Goal: Transaction & Acquisition: Purchase product/service

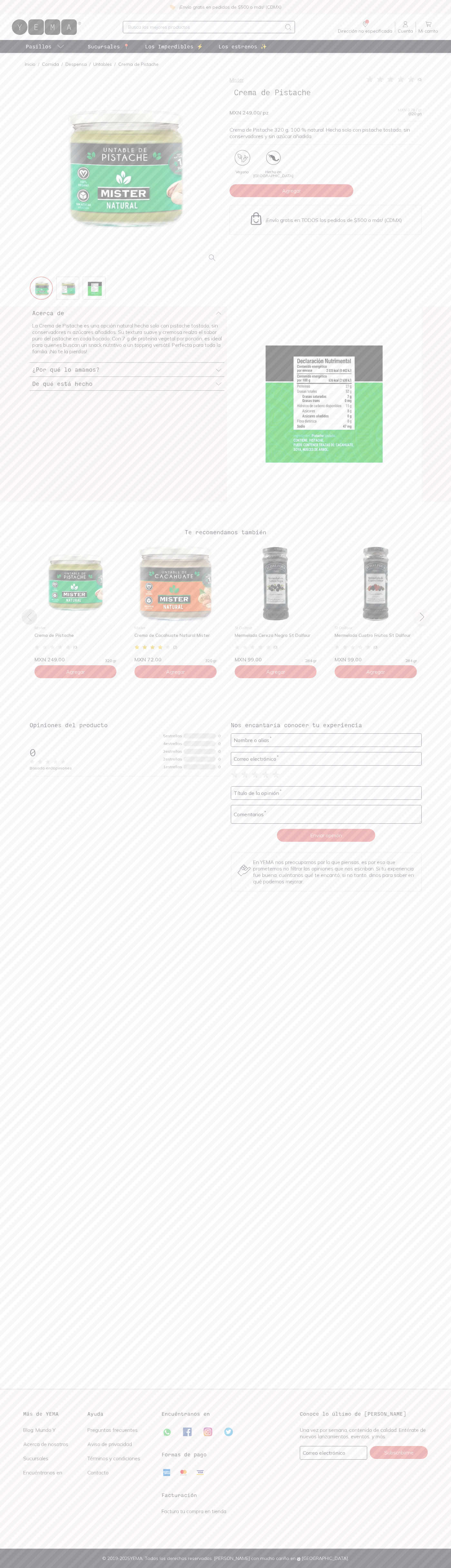
click at [291, 191] on span "Agregar" at bounding box center [291, 191] width 19 height 6
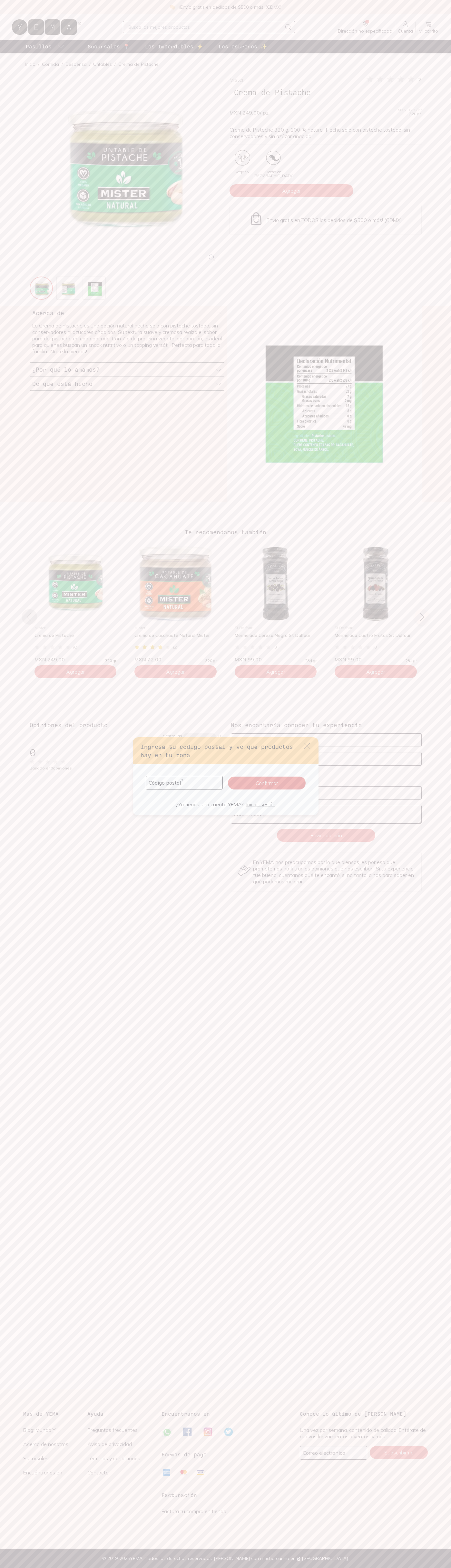
click at [307, 746] on icon "default" at bounding box center [307, 745] width 6 height 6
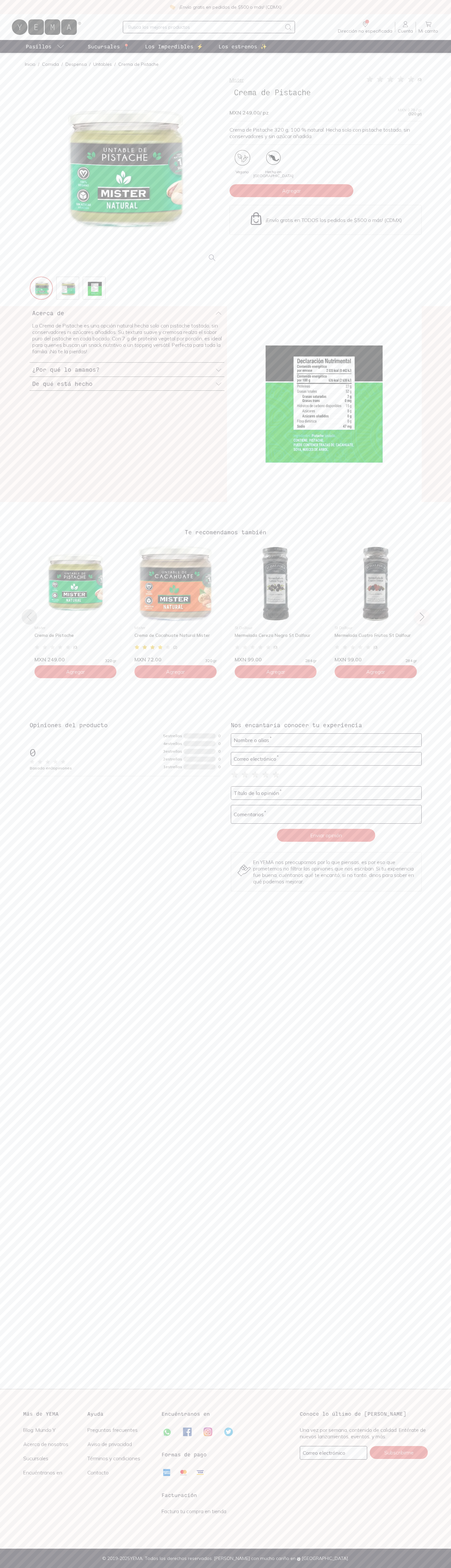
click at [410, 27] on link "Cuenta Cuenta" at bounding box center [406, 27] width 20 height 13
click at [423, 128] on div "Mister ( 0 ) Crema de Pistache MXN 249.00 / pz MXN 0.78 / gr (320 gr) Crema de …" at bounding box center [226, 188] width 413 height 226
click at [107, 1567] on html "¡Envío gratis en pedidos de $500 o más! (CDMX) Dirección no especificada Sin CP…" at bounding box center [225, 784] width 451 height 1568
click at [31, 1303] on main "Inicio / Comida / Despensa / Untables / Crema de Pistache Mister ( 0 ) Crema de…" at bounding box center [225, 721] width 451 height 1336
type input "johnsmith005@storebotmail.joonix.net"
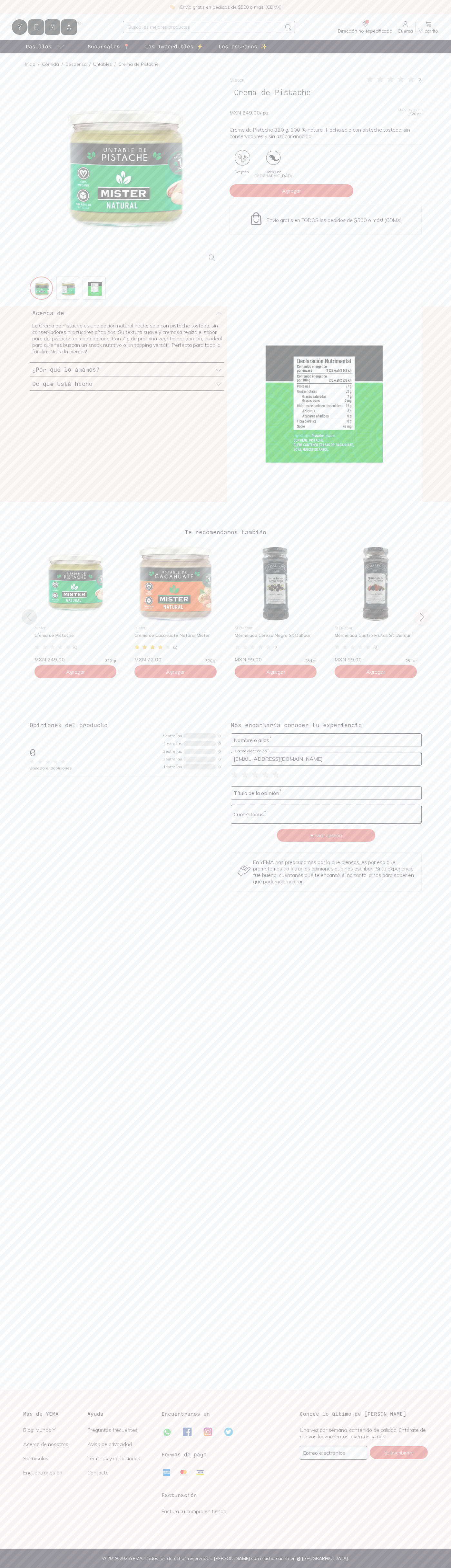
click at [291, 25] on icon at bounding box center [288, 27] width 8 height 8
click at [437, 543] on div "Te recomendamos también Mister Crema de Pistache ( 0 ) MXN 249.00 320 gr Agrega…" at bounding box center [225, 612] width 443 height 170
click at [366, 1567] on html "¡Envío gratis en pedidos de $500 o más! (CDMX) Dirección no especificada Sin CP…" at bounding box center [225, 784] width 451 height 1568
click at [20, 66] on div "Inicio / Comida / Despensa / Untables / Crema de Pistache" at bounding box center [226, 64] width 413 height 22
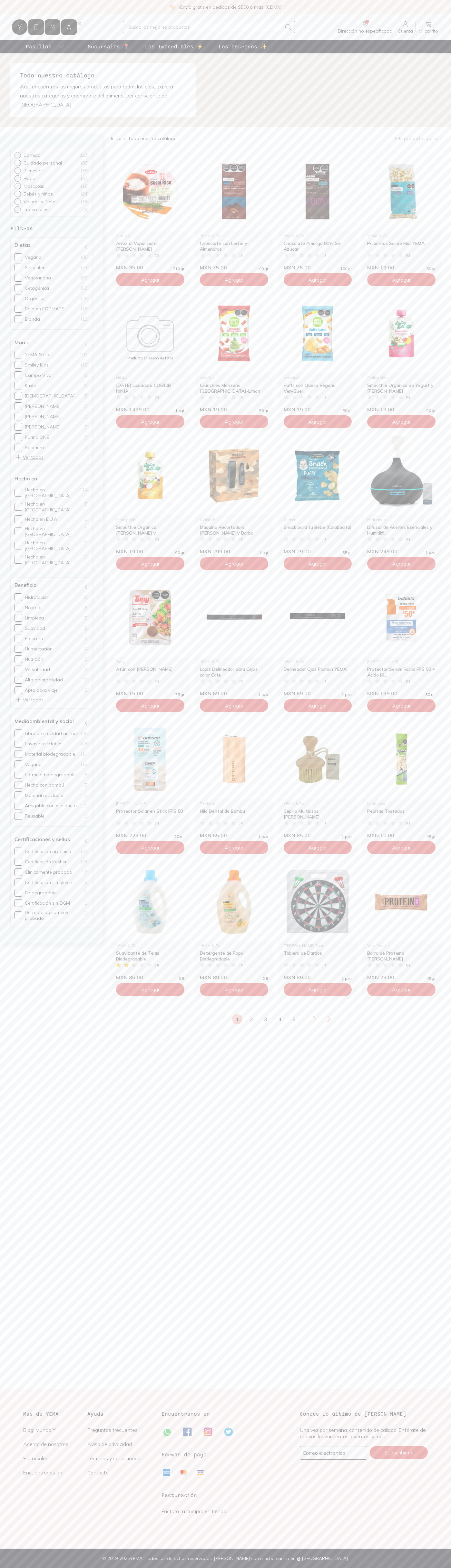
click at [189, 6] on p "¡Envío gratis en pedidos de $500 o más! (CDMX)" at bounding box center [230, 7] width 102 height 6
click at [443, 59] on img at bounding box center [225, 90] width 451 height 74
click at [8, 1567] on html "¡Envío gratis en pedidos de $500 o más! (CDMX) Dirección no especificada Sin CP…" at bounding box center [225, 784] width 451 height 1568
click at [22, 1215] on main "Todo nuestro catálogo Aquí encuentras los mejores productos para todos los días…" at bounding box center [225, 721] width 451 height 1336
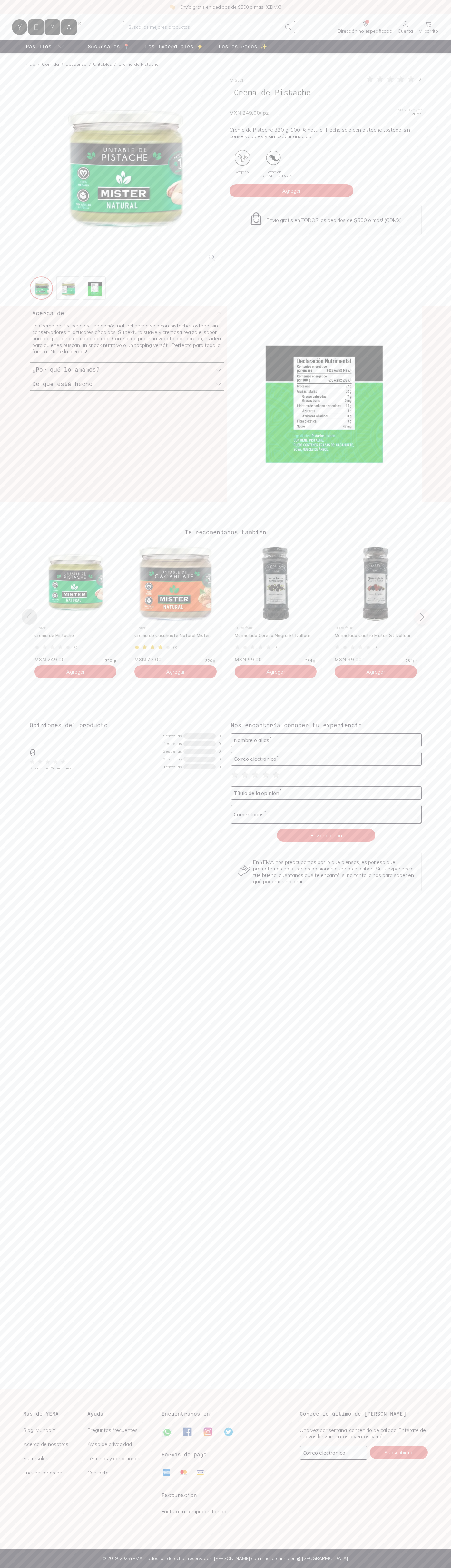
click at [411, 79] on icon at bounding box center [411, 79] width 6 height 6
